Goal: Check status: Check status

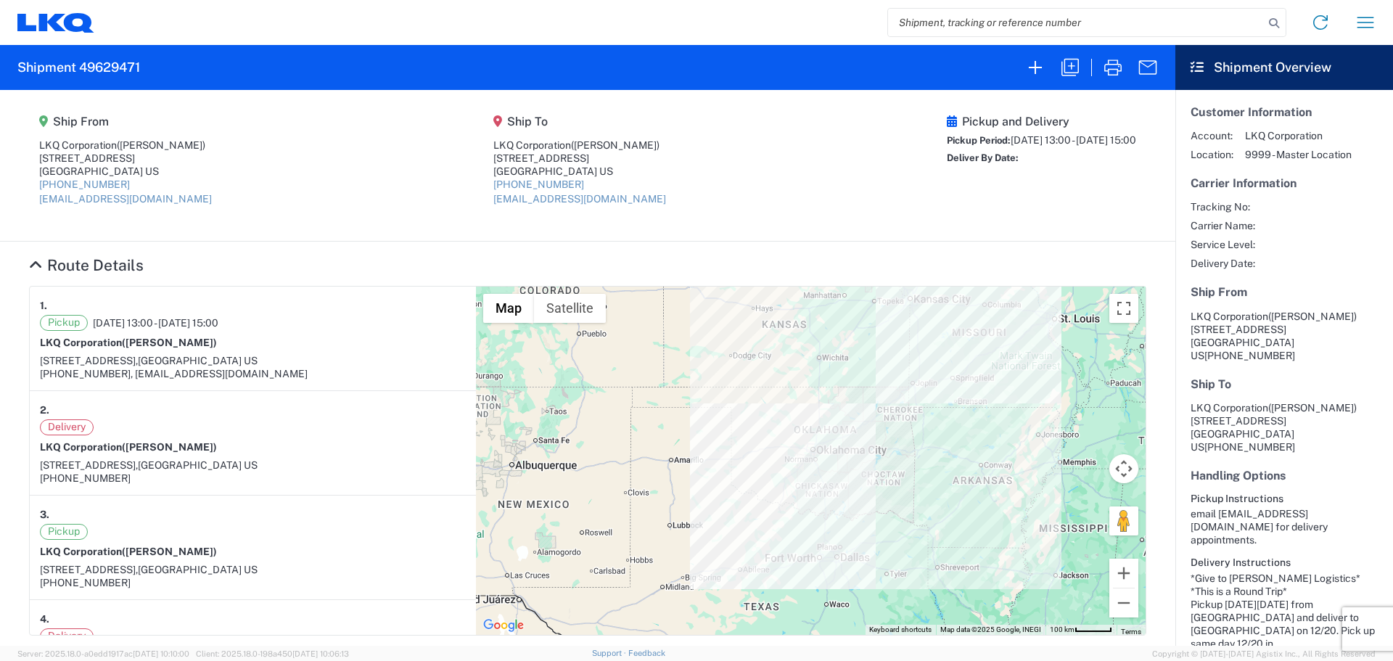
click at [957, 24] on input "search" at bounding box center [1076, 23] width 376 height 28
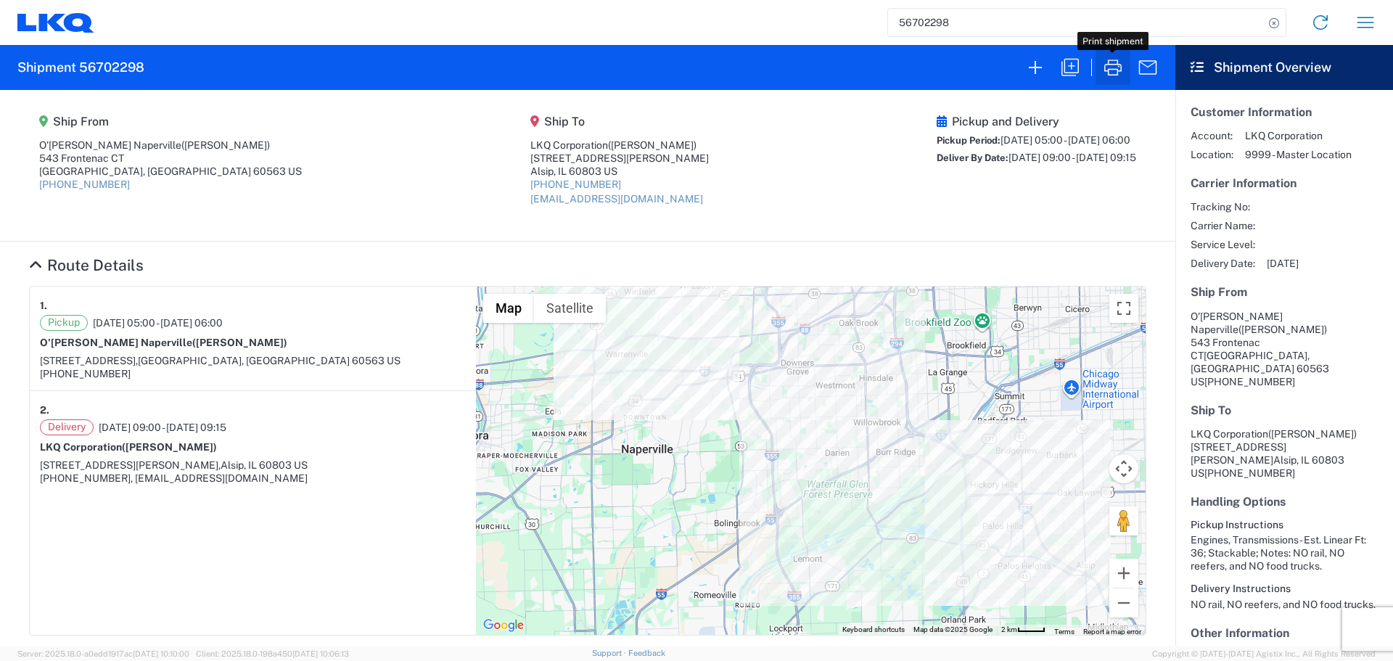
click at [1116, 69] on icon "button" at bounding box center [1112, 67] width 17 height 16
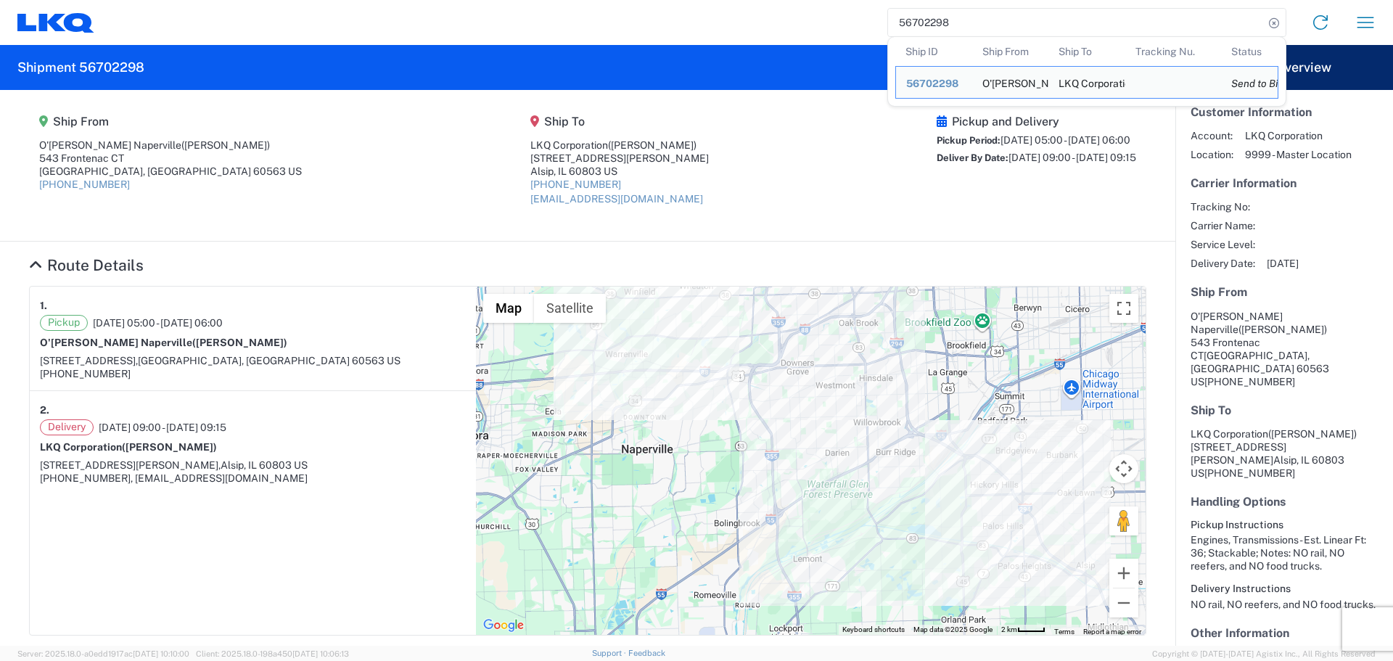
drag, startPoint x: 985, startPoint y: 18, endPoint x: 895, endPoint y: 26, distance: 89.6
click at [898, 26] on input "56702298" at bounding box center [1076, 23] width 376 height 28
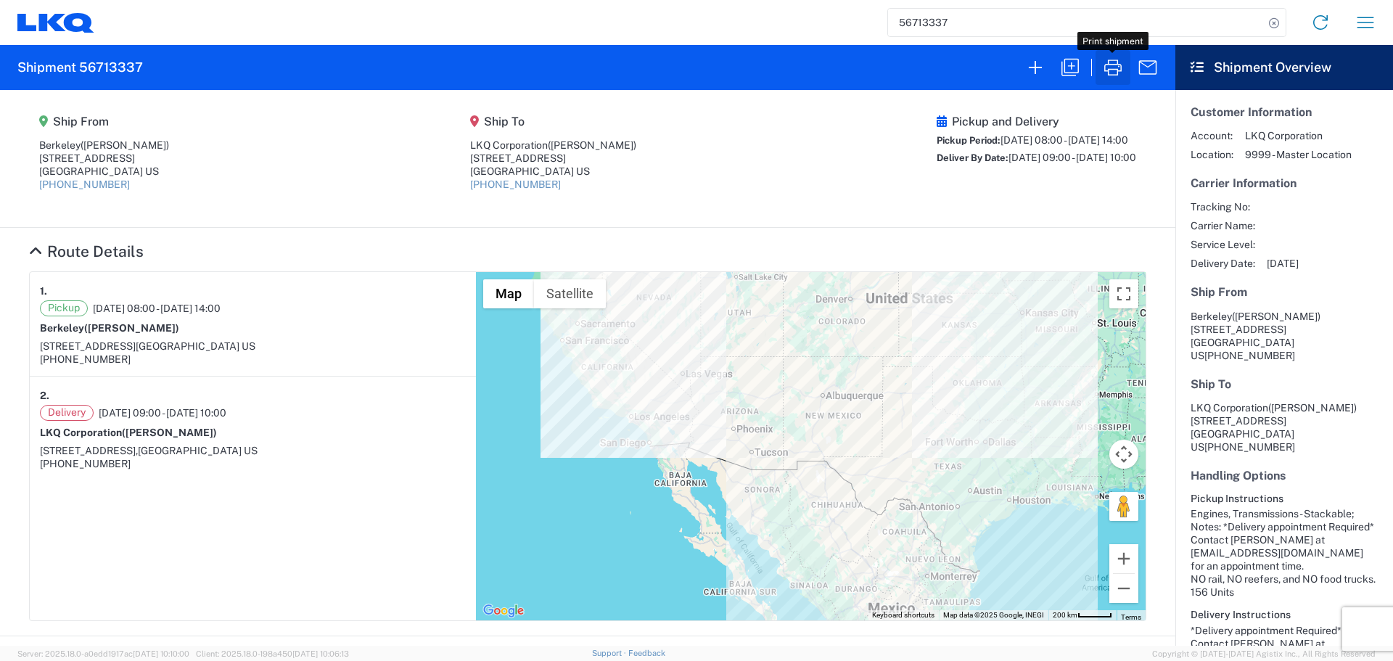
click at [1109, 75] on icon "button" at bounding box center [1112, 67] width 23 height 23
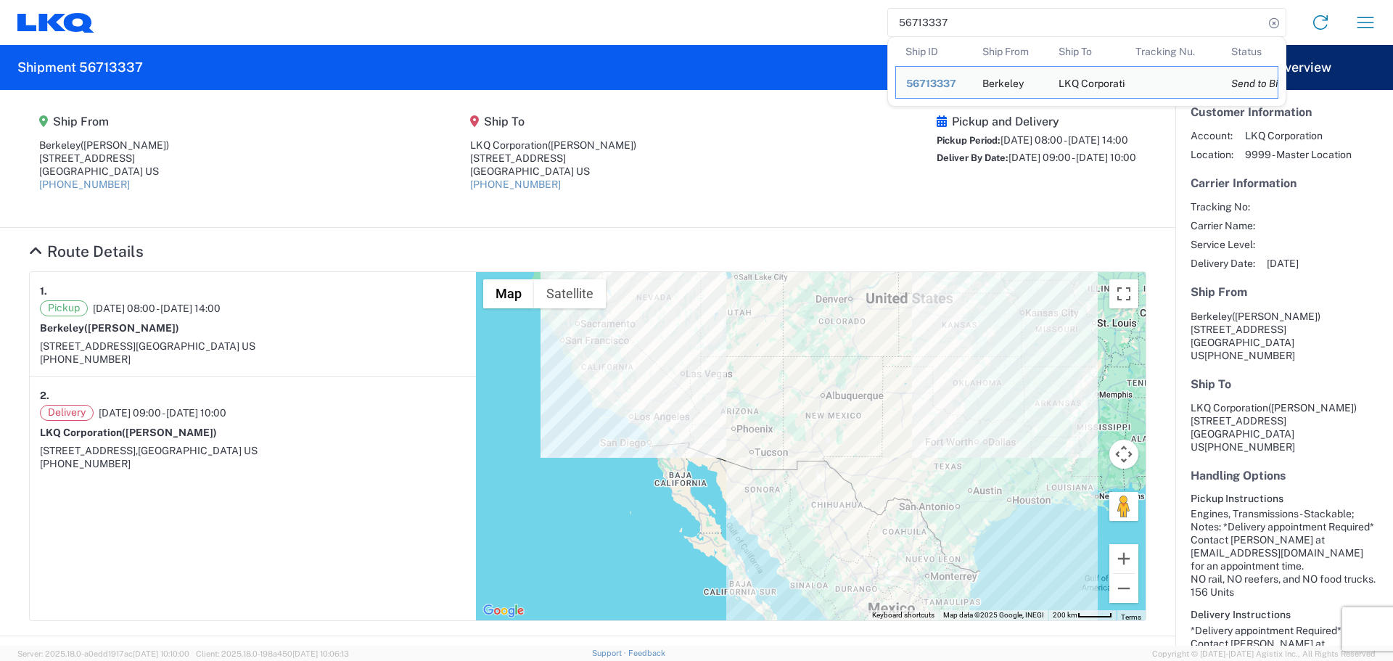
drag, startPoint x: 960, startPoint y: 12, endPoint x: 966, endPoint y: 17, distance: 8.2
click at [966, 17] on input "56713337" at bounding box center [1076, 23] width 376 height 28
drag, startPoint x: 966, startPoint y: 17, endPoint x: 857, endPoint y: 33, distance: 109.9
click at [857, 33] on div "56713337 Ship ID Ship From Ship To Tracking Nu. Status Ship ID 56713337 Ship Fr…" at bounding box center [741, 22] width 1294 height 35
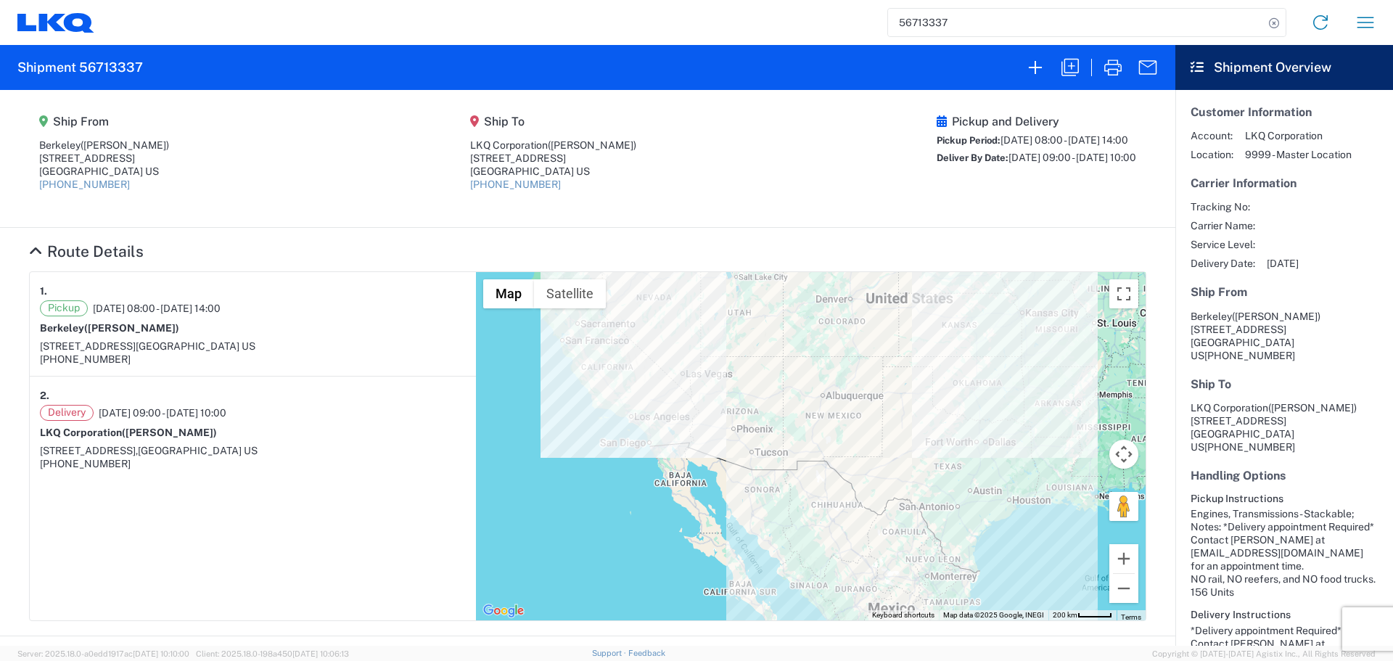
paste input "4661"
type input "56714661"
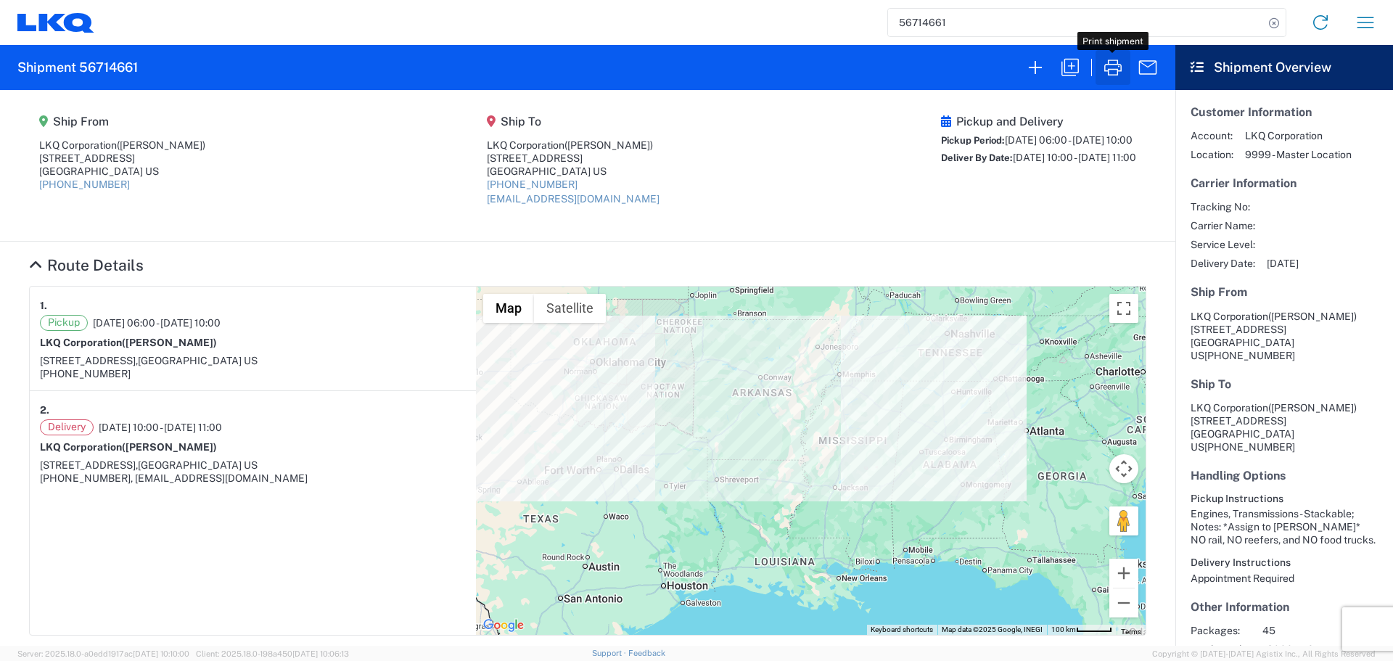
click at [1117, 68] on icon "button" at bounding box center [1112, 67] width 23 height 23
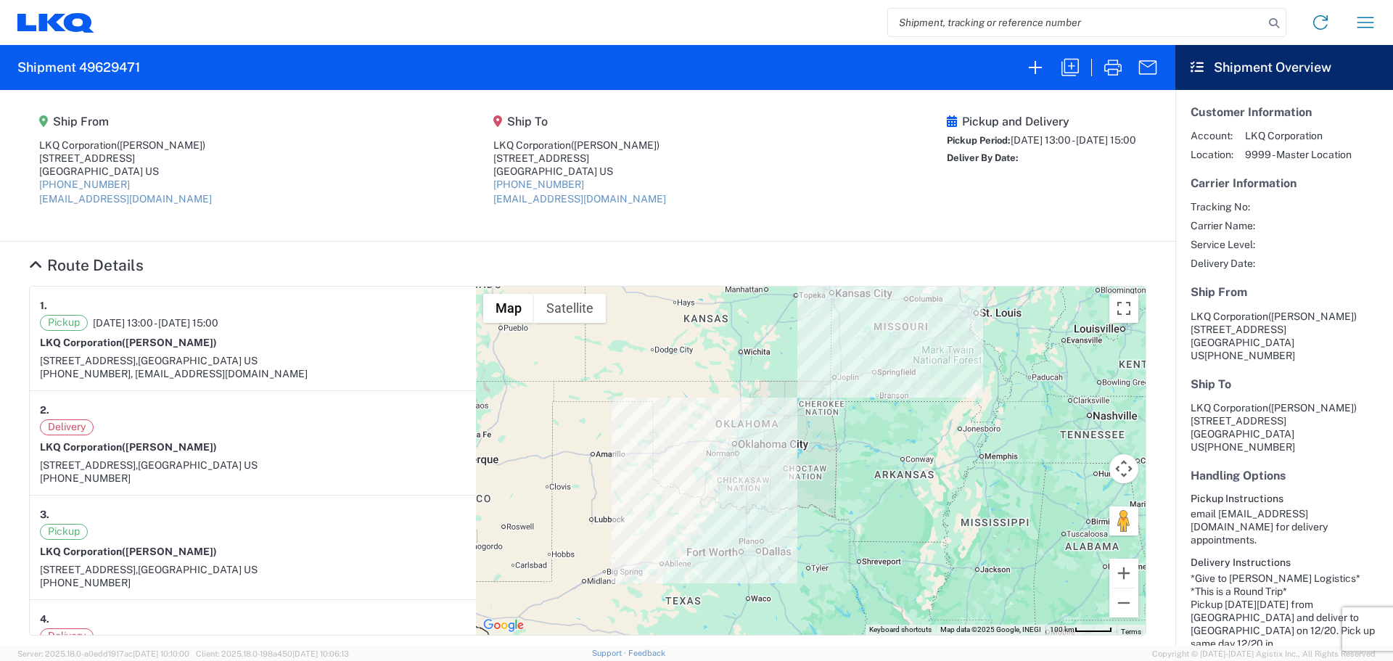
click at [950, 22] on input "search" at bounding box center [1076, 23] width 376 height 28
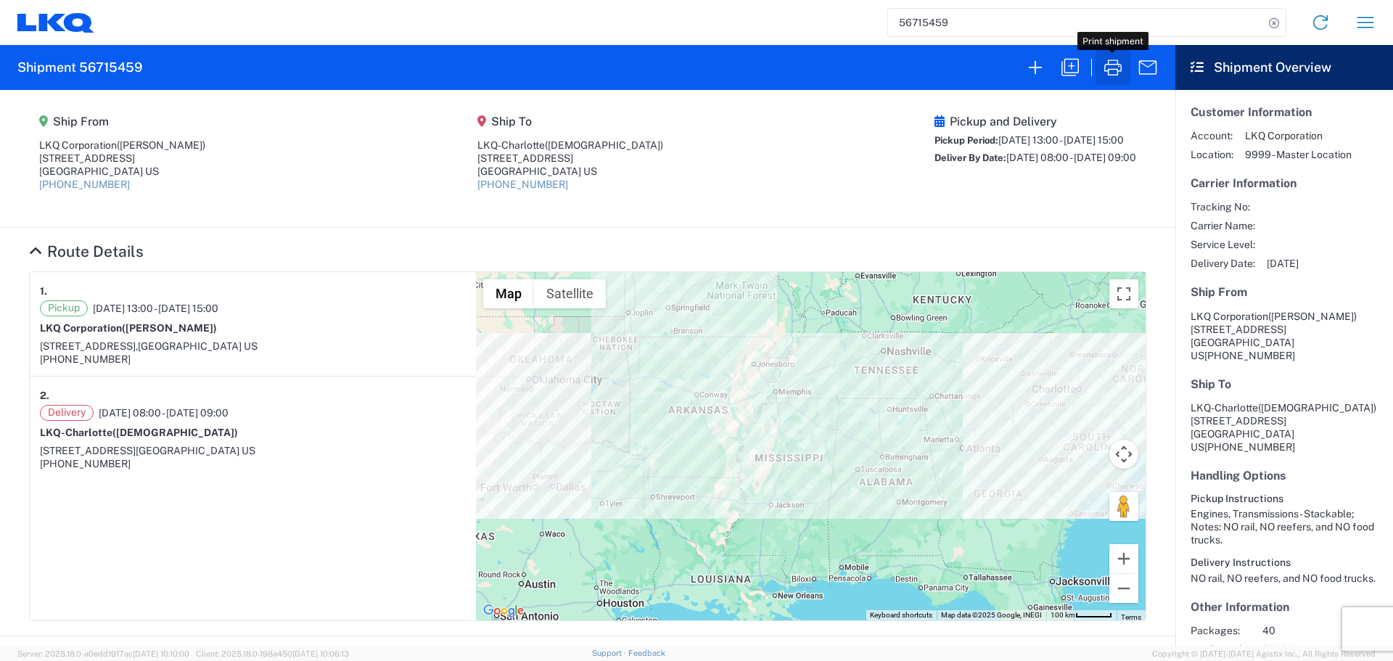
click at [1117, 68] on icon "button" at bounding box center [1112, 67] width 23 height 23
drag, startPoint x: 969, startPoint y: 15, endPoint x: 858, endPoint y: 28, distance: 111.8
click at [858, 28] on div "56715459 Home Shipment request Shipment tracking" at bounding box center [741, 22] width 1294 height 35
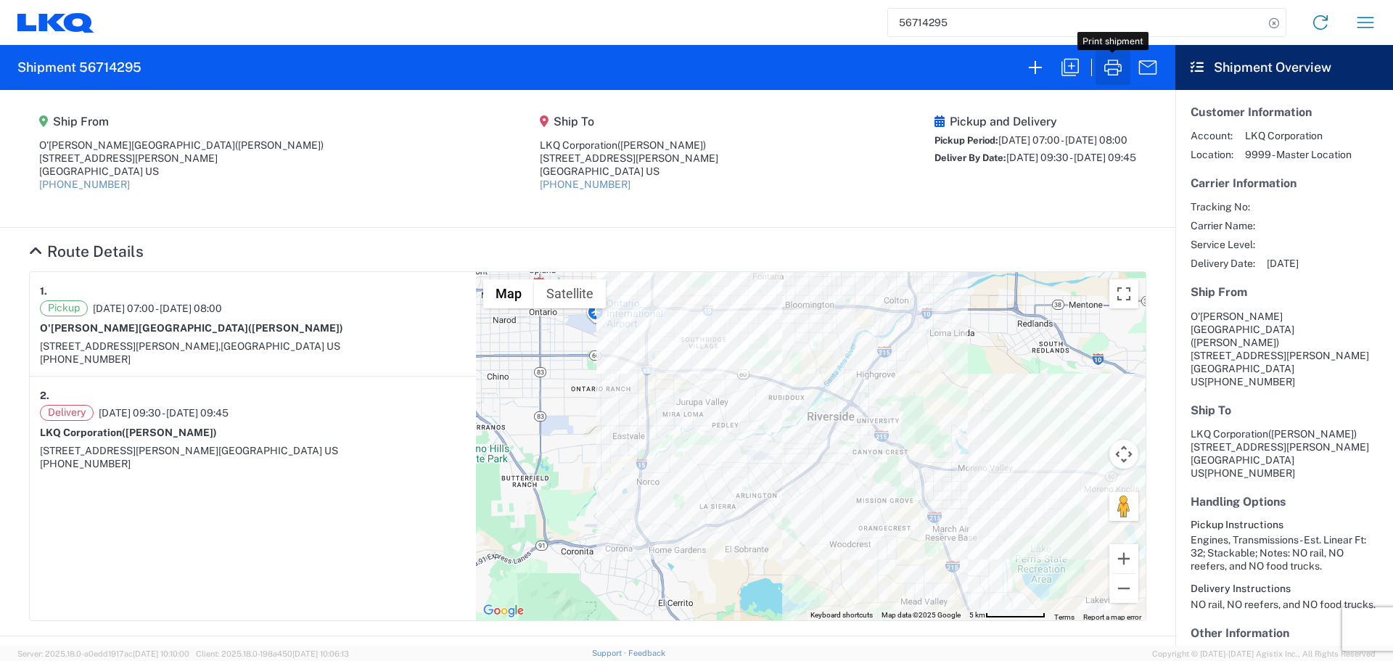
click at [1115, 58] on icon "button" at bounding box center [1112, 67] width 23 height 23
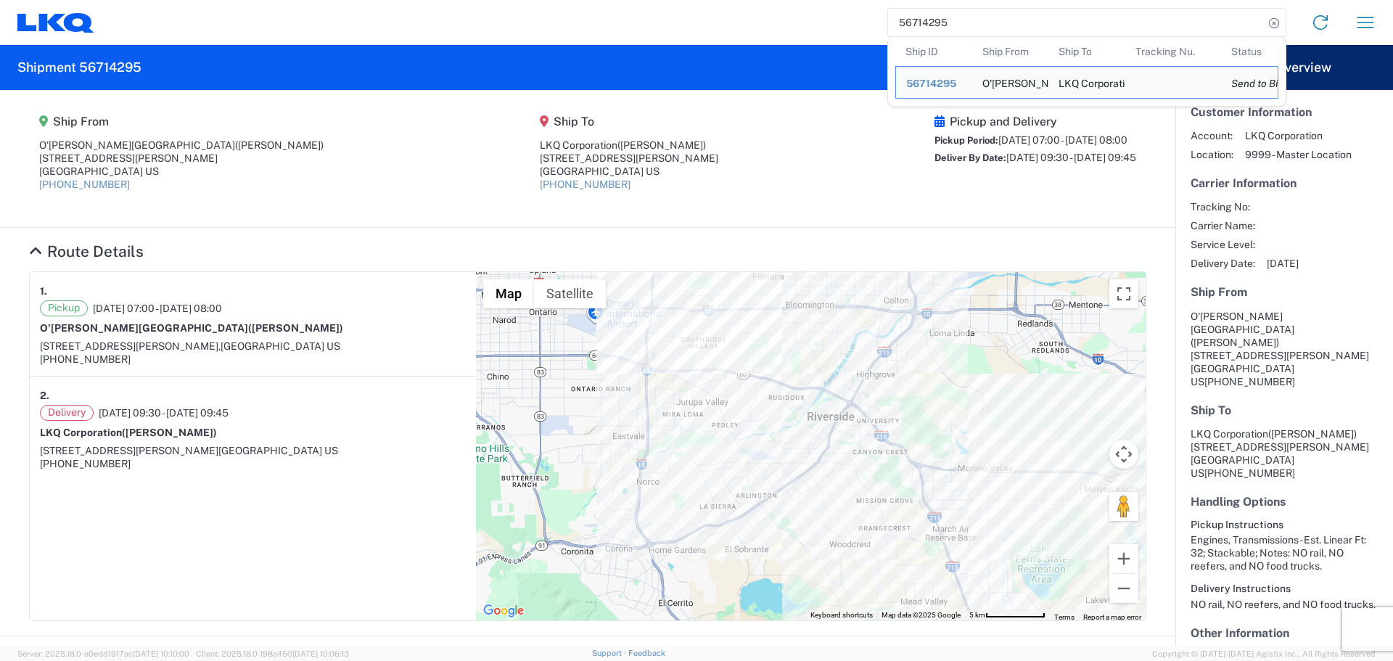
drag, startPoint x: 969, startPoint y: 25, endPoint x: 823, endPoint y: 22, distance: 145.9
click at [823, 22] on div "56714295 Ship ID Ship From Ship To Tracking Nu. Status Ship ID 56714295 Ship Fr…" at bounding box center [741, 22] width 1294 height 35
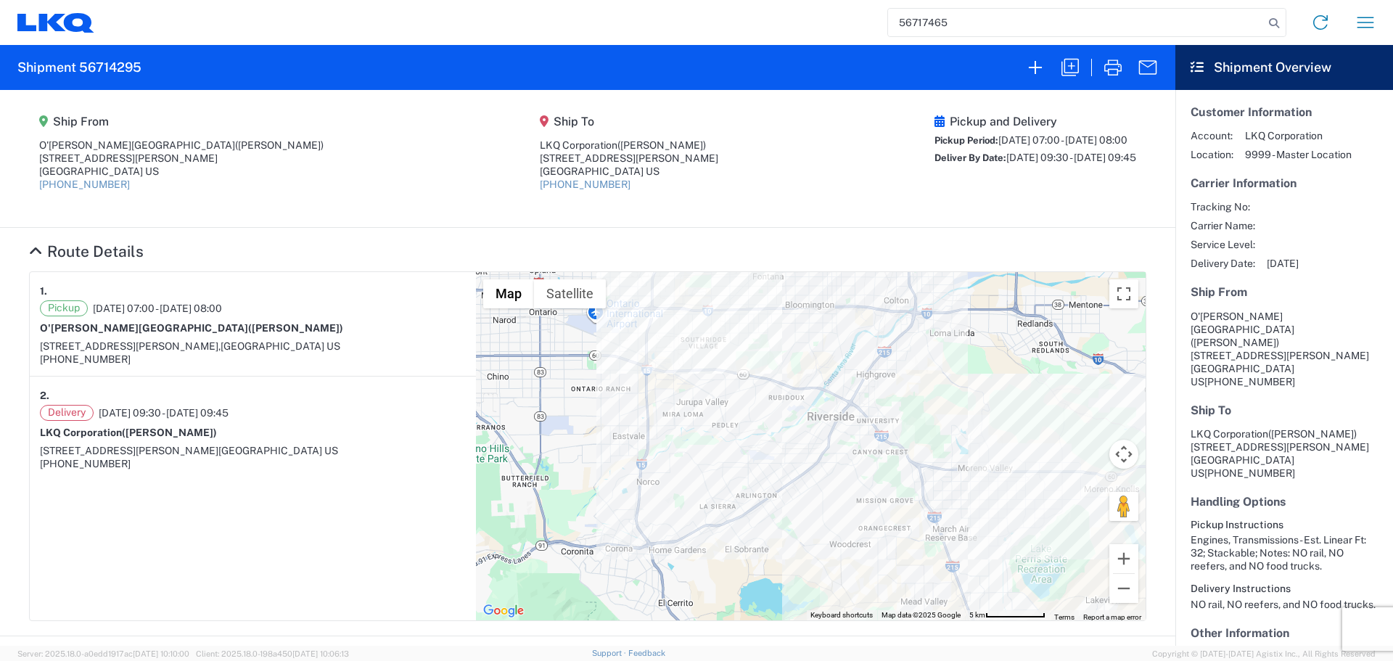
type input "56717465"
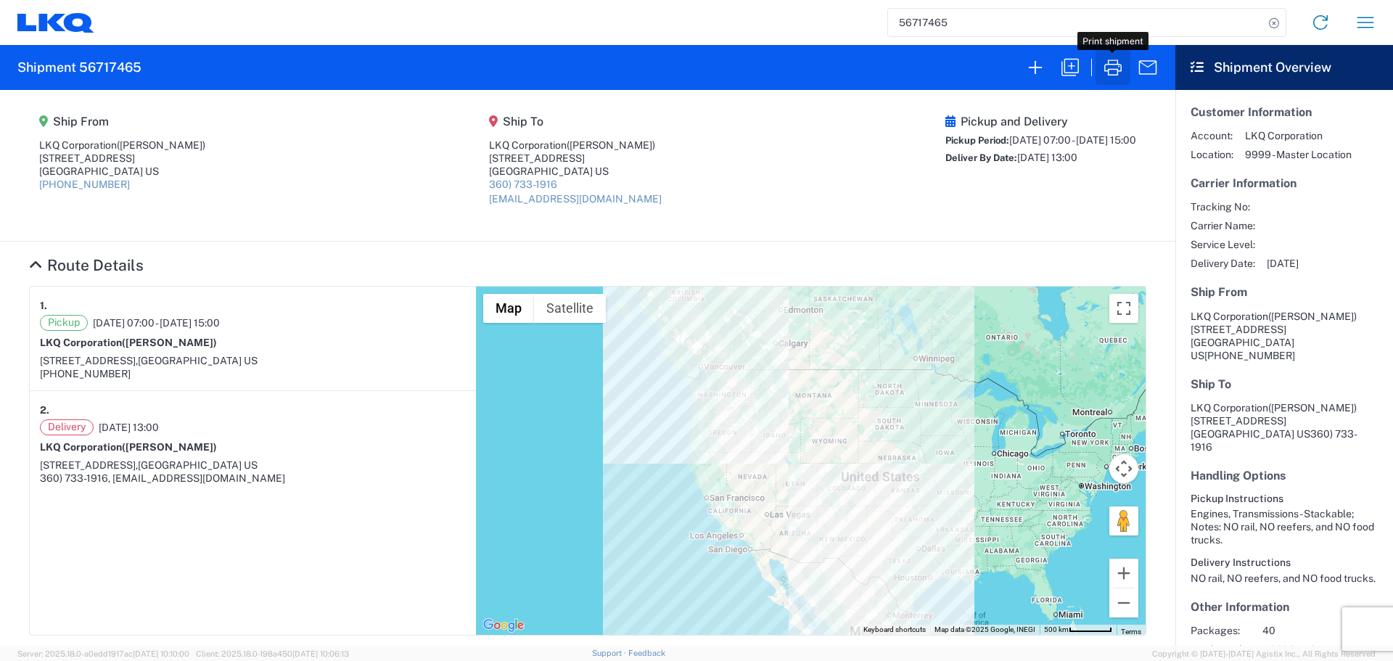
click at [1109, 59] on icon "button" at bounding box center [1112, 67] width 23 height 23
